Goal: Check status

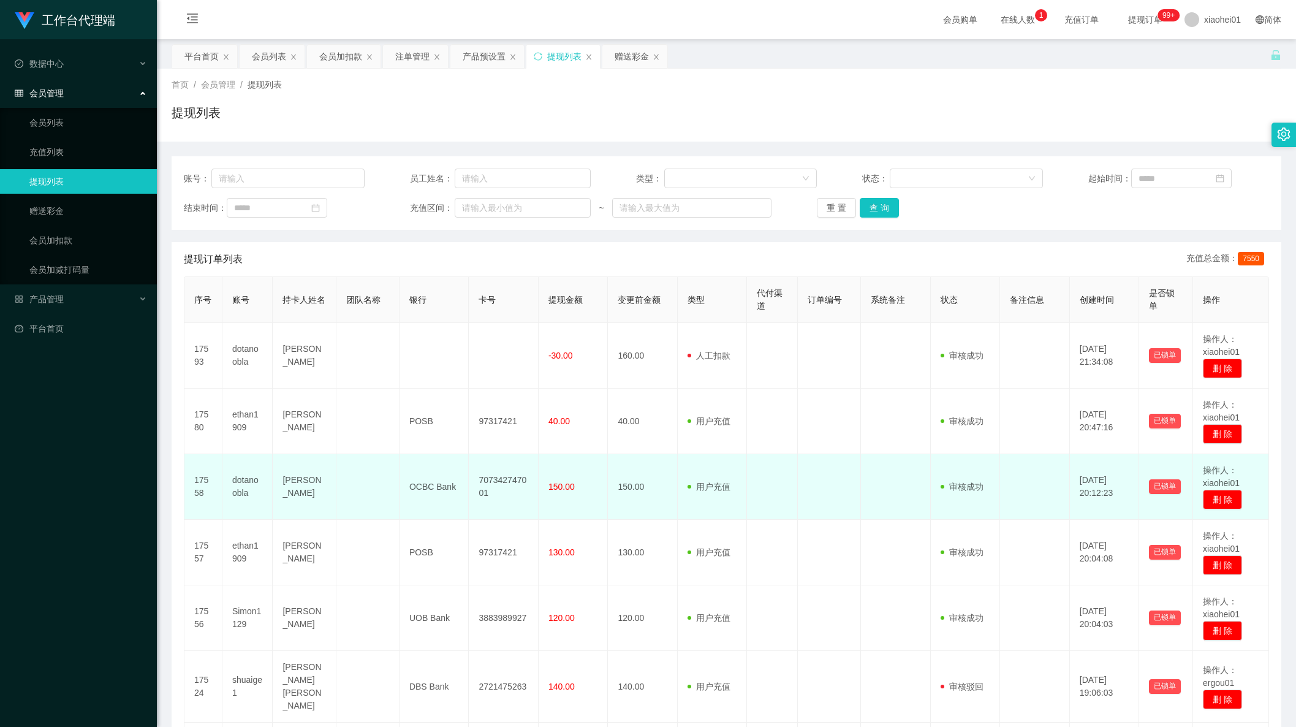
click at [979, 506] on td "审核驳回 审核成功 等待审核" at bounding box center [966, 487] width 70 height 66
